Goal: Information Seeking & Learning: Learn about a topic

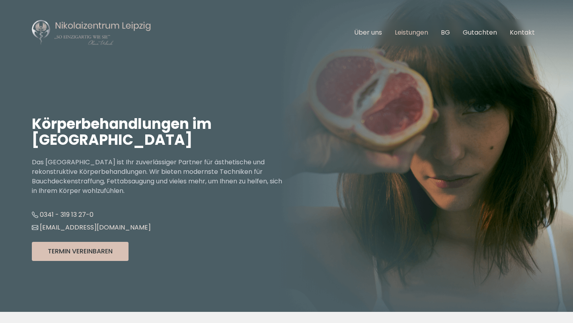
click at [401, 35] on link "Leistungen" at bounding box center [410, 32] width 33 height 9
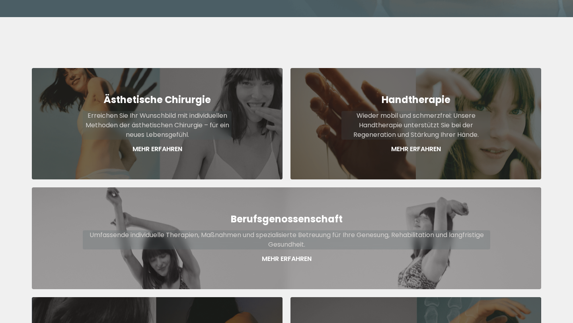
scroll to position [294, 0]
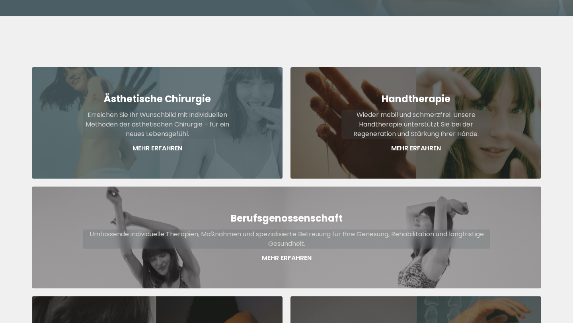
click at [58, 124] on div "Ästhetische Chirurgie Erreichen Sie Ihr Wunschbild mit individuellen Methoden d…" at bounding box center [157, 122] width 251 height 111
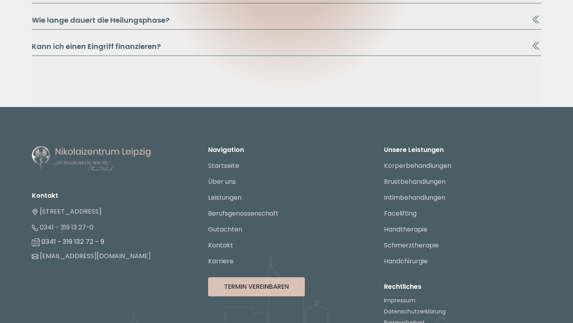
scroll to position [1080, 0]
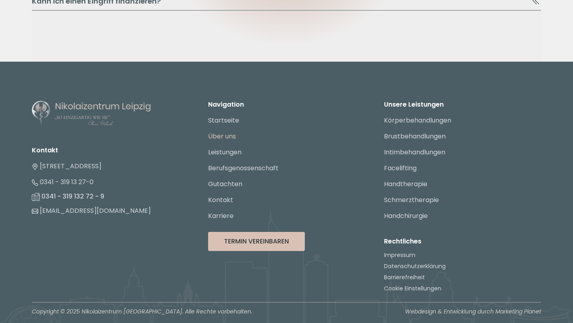
click at [210, 132] on link "Über uns" at bounding box center [222, 136] width 28 height 9
click at [389, 122] on link "Körperbehandlungen" at bounding box center [417, 120] width 67 height 9
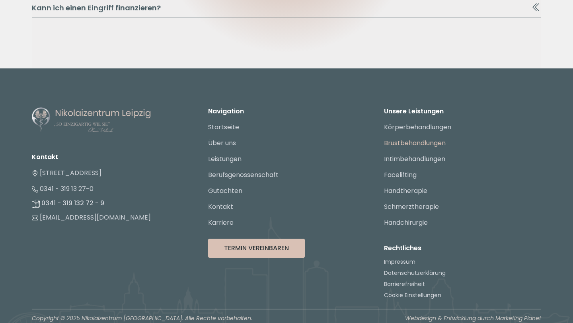
click at [384, 145] on link "Brustbehandlungen" at bounding box center [415, 142] width 62 height 9
click at [394, 178] on link "Facelifting" at bounding box center [400, 174] width 33 height 9
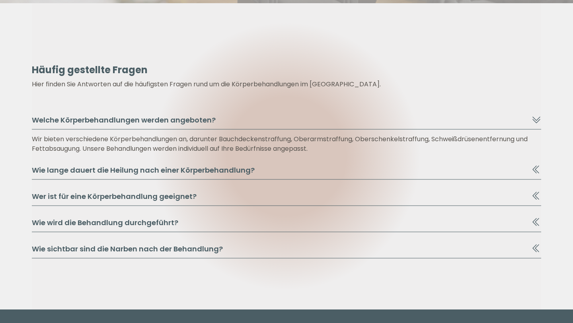
scroll to position [1550, 0]
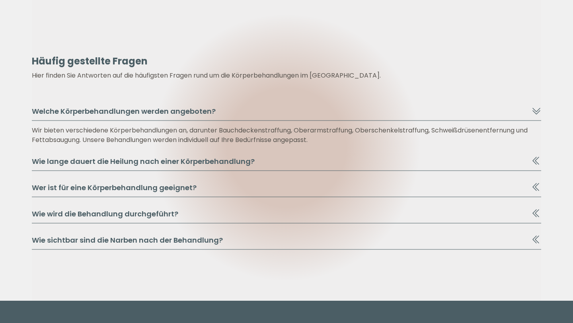
click at [44, 157] on button "Wie lange dauert die Heilung nach einer Körperbehandlung?" at bounding box center [286, 163] width 509 height 15
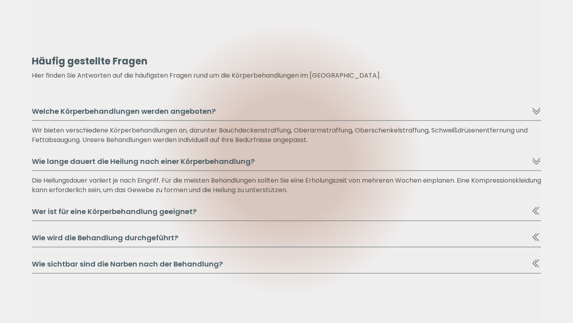
click at [44, 157] on button "Wie lange dauert die Heilung nach einer Körperbehandlung?" at bounding box center [286, 163] width 509 height 15
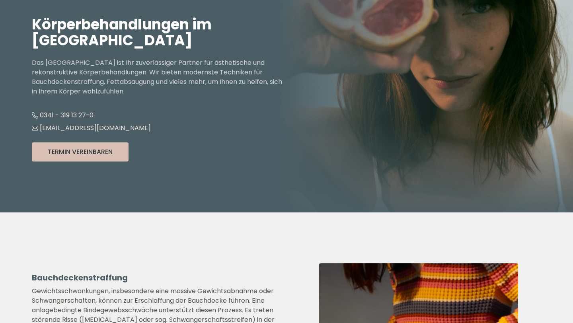
scroll to position [0, 0]
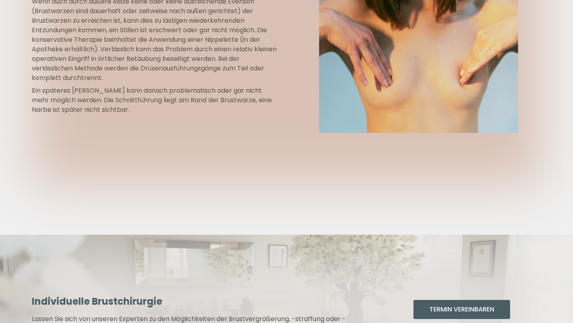
scroll to position [1808, 0]
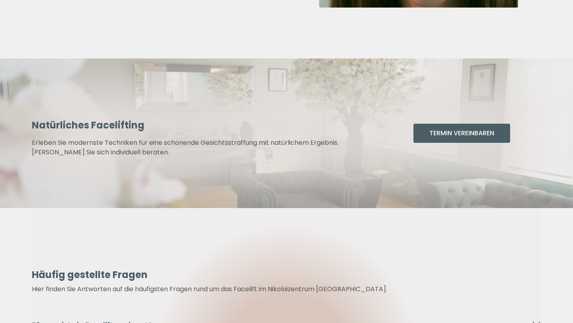
scroll to position [1532, 0]
